Goal: Check status: Check status

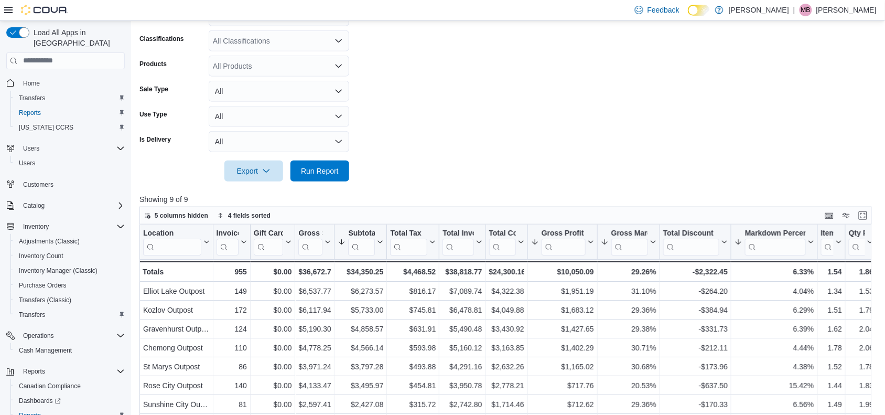
scroll to position [44, 0]
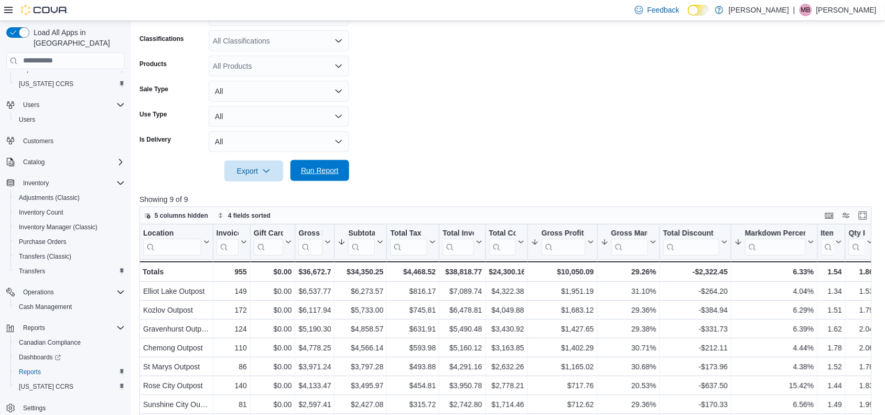
click at [339, 167] on span "Run Report" at bounding box center [320, 170] width 46 height 21
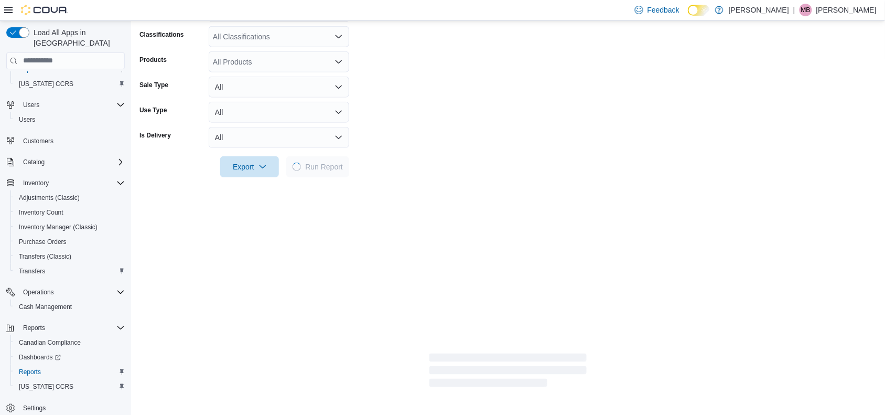
scroll to position [252, 0]
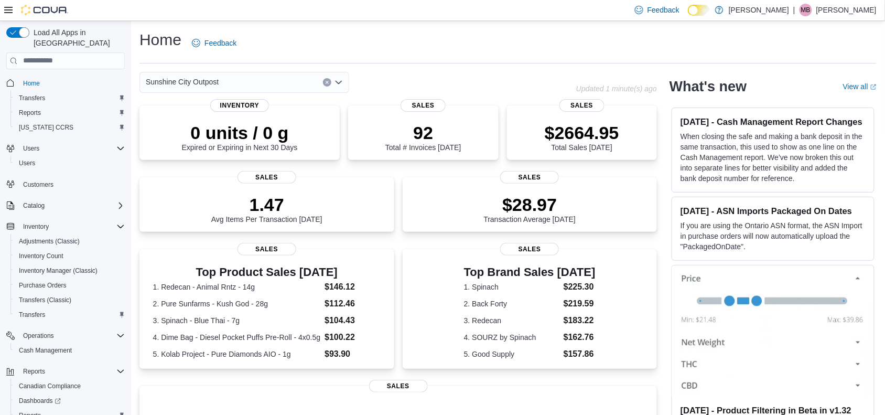
scroll to position [44, 0]
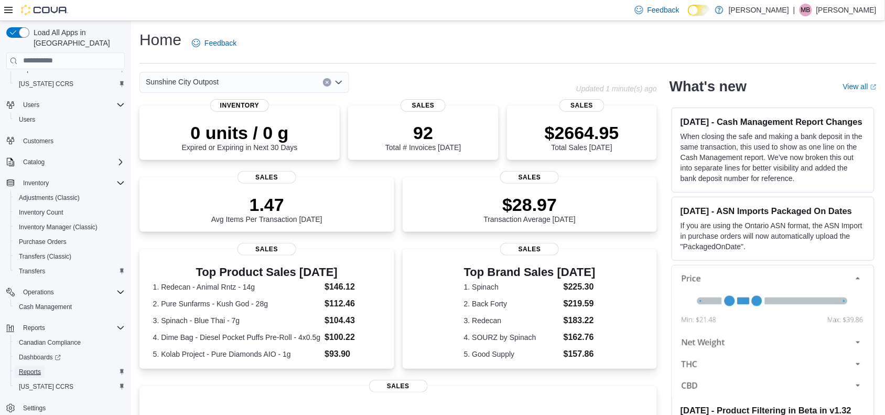
click at [27, 367] on span "Reports" at bounding box center [30, 371] width 22 height 8
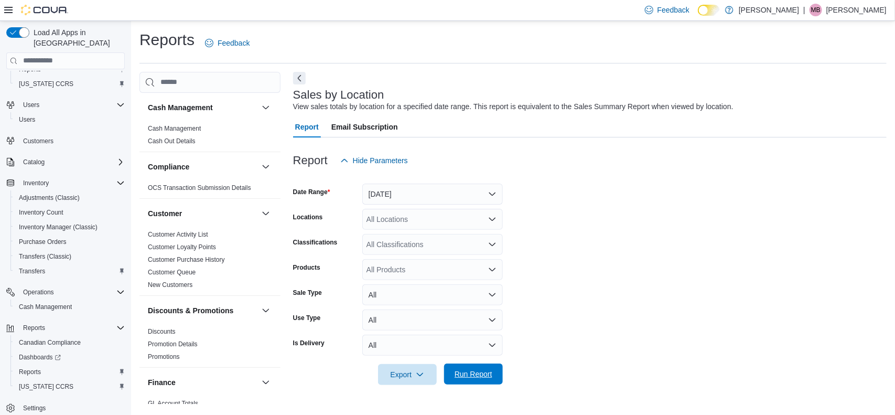
click at [462, 380] on span "Run Report" at bounding box center [473, 373] width 46 height 21
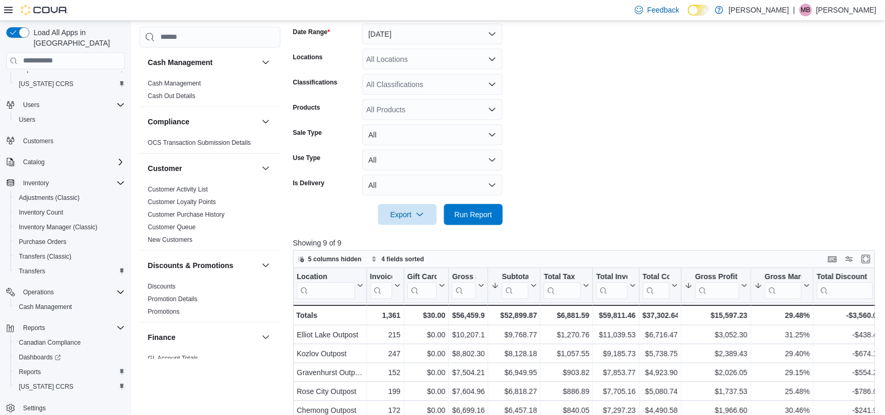
scroll to position [72, 0]
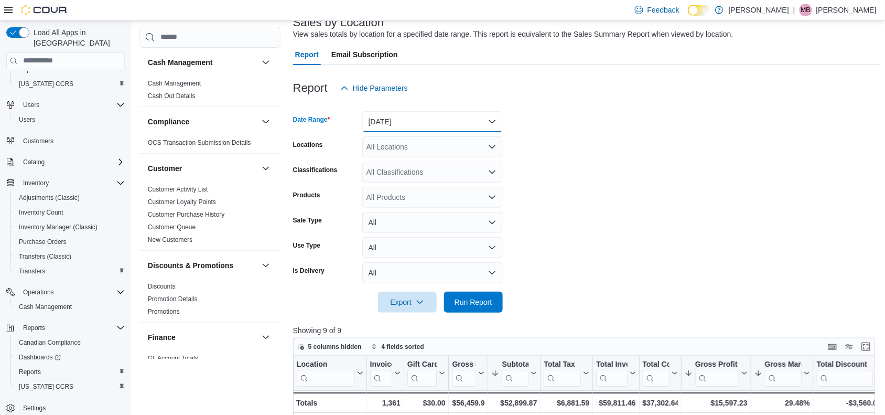
click at [494, 122] on button "Yesterday" at bounding box center [432, 121] width 140 height 21
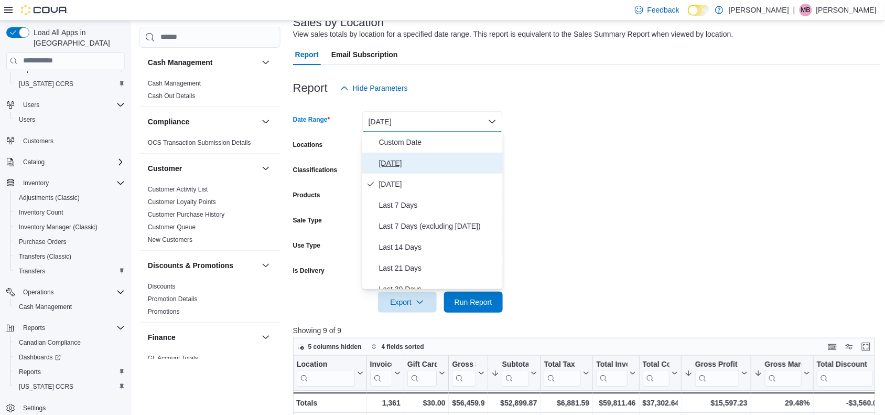
click at [469, 163] on span "Today" at bounding box center [439, 163] width 120 height 13
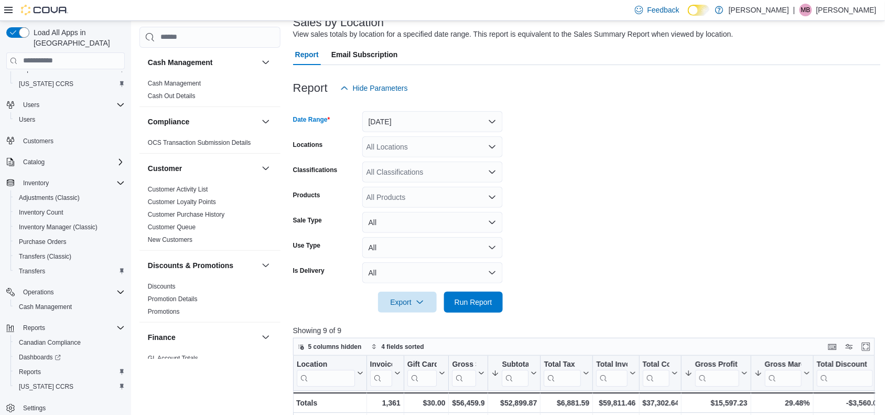
click at [587, 143] on form "Date Range Today Locations All Locations Classifications All Classifications Pr…" at bounding box center [587, 206] width 588 height 214
click at [491, 303] on span "Run Report" at bounding box center [473, 301] width 38 height 10
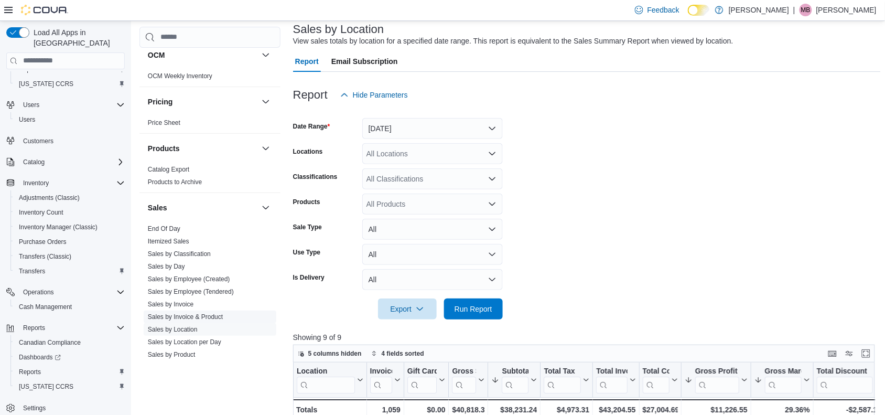
scroll to position [590, 0]
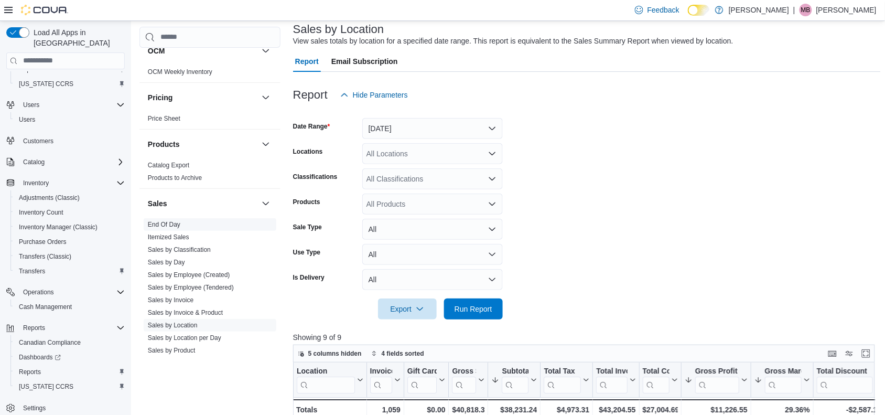
click at [169, 224] on link "End Of Day" at bounding box center [164, 223] width 32 height 7
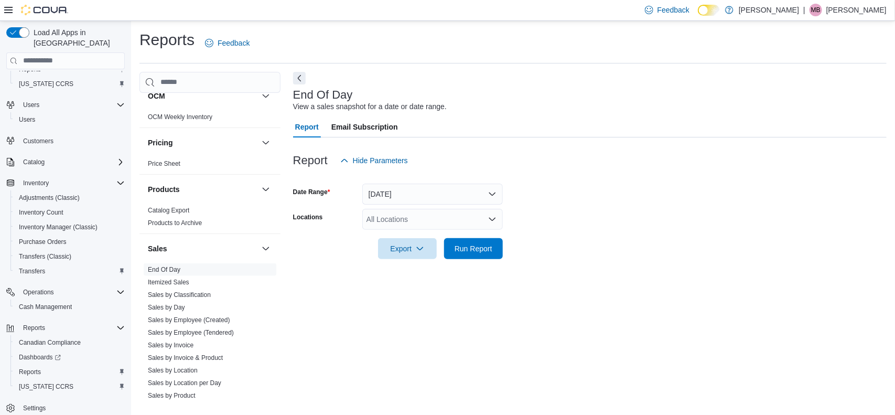
click at [494, 218] on icon "Open list of options" at bounding box center [492, 218] width 6 height 3
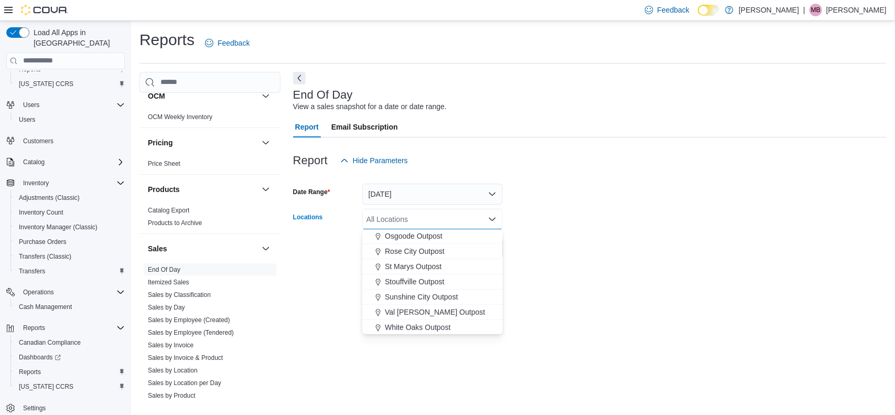
scroll to position [275, 0]
click at [436, 295] on span "Sunshine City Outpost" at bounding box center [421, 295] width 73 height 10
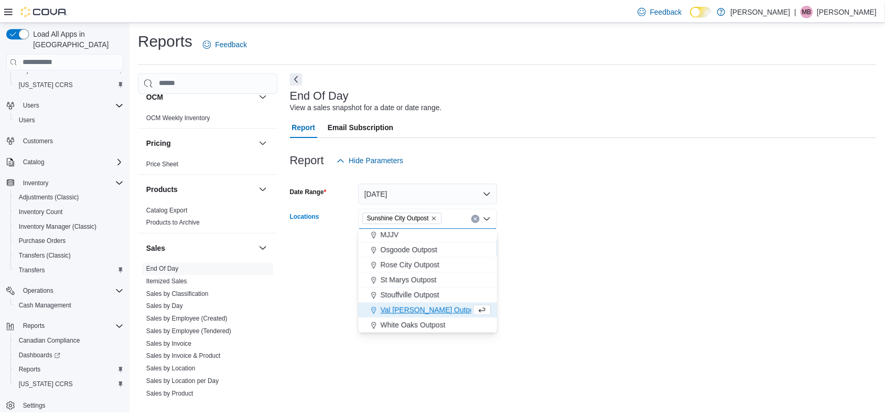
scroll to position [260, 0]
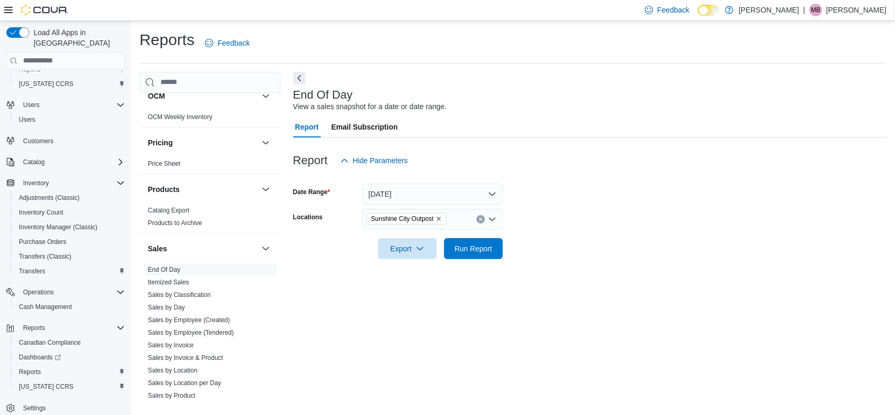
click at [698, 177] on div at bounding box center [589, 177] width 593 height 13
click at [490, 247] on span "Run Report" at bounding box center [473, 248] width 38 height 10
